Goal: Task Accomplishment & Management: Manage account settings

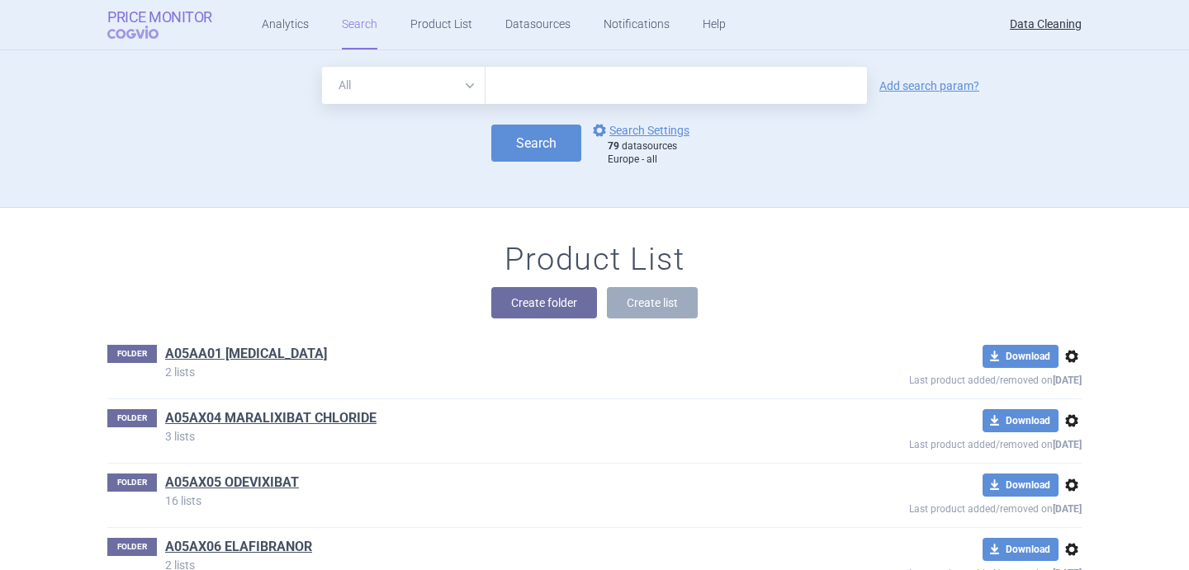
click at [192, 14] on strong "Price Monitor" at bounding box center [159, 17] width 105 height 17
click at [1045, 21] on link "Data Cleaning" at bounding box center [1046, 25] width 72 height 50
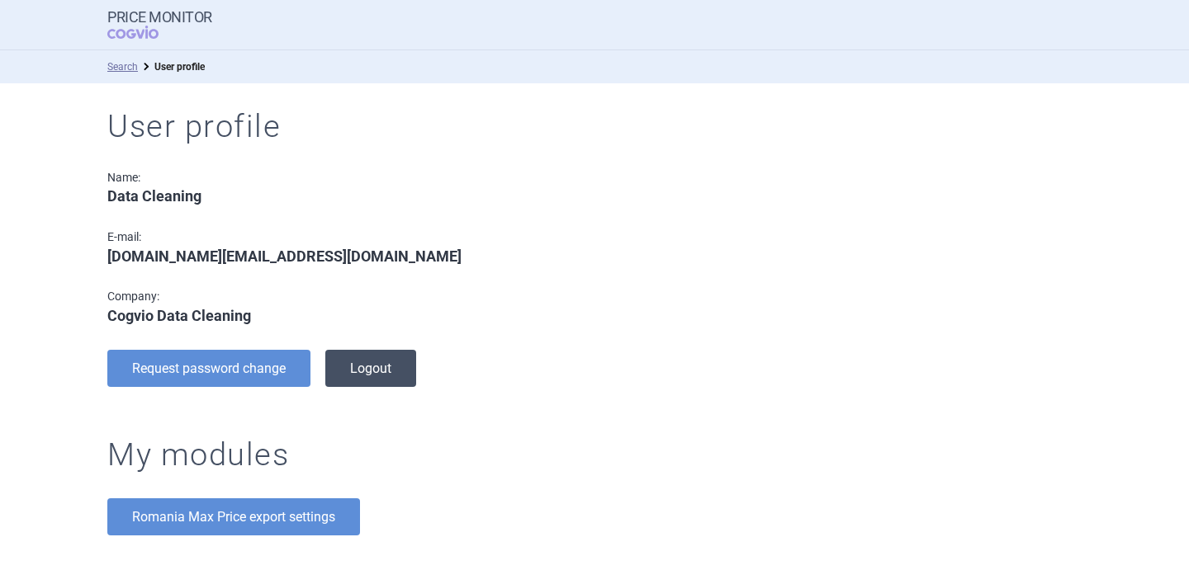
click at [391, 367] on button "Logout" at bounding box center [370, 368] width 91 height 37
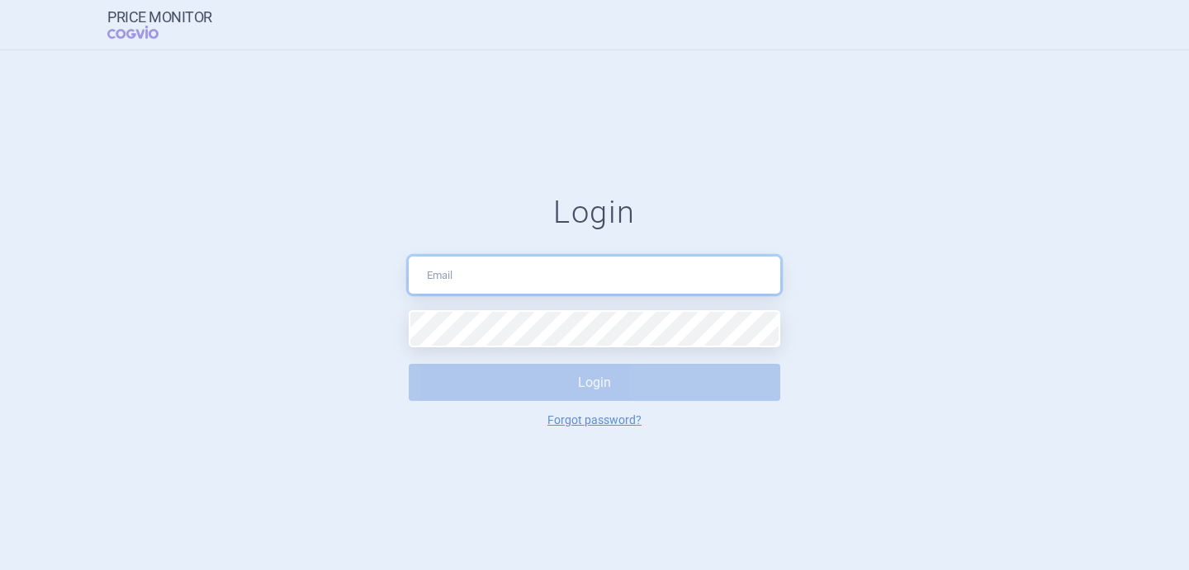
click at [486, 281] on input "text" at bounding box center [594, 275] width 371 height 37
type input "[EMAIL_ADDRESS][DOMAIN_NAME]"
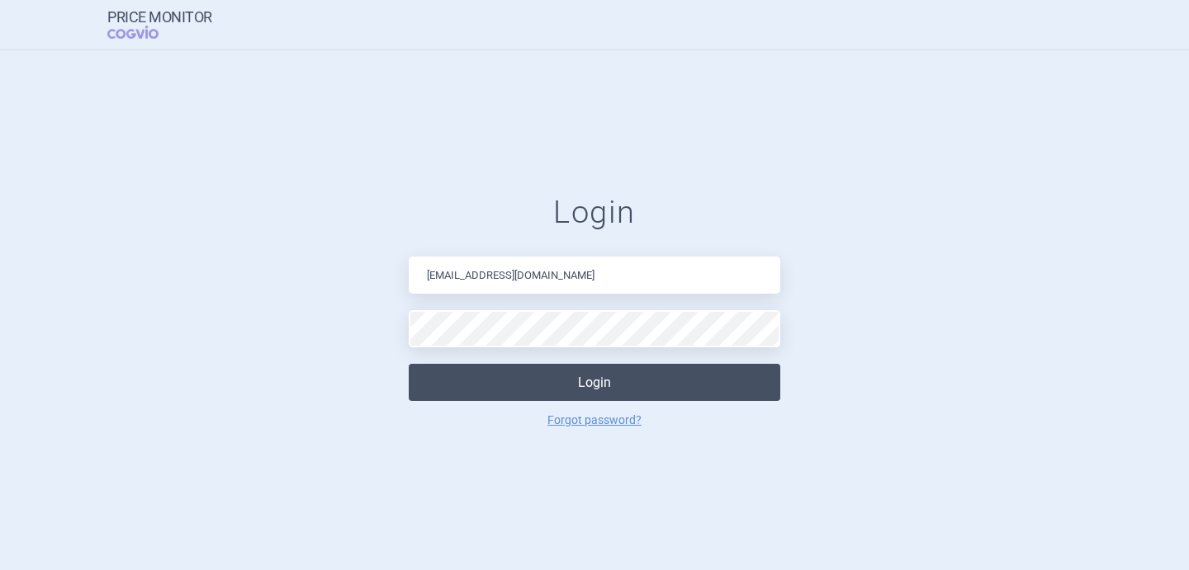
click at [574, 383] on button "Login" at bounding box center [594, 382] width 371 height 37
